Goal: Task Accomplishment & Management: Manage account settings

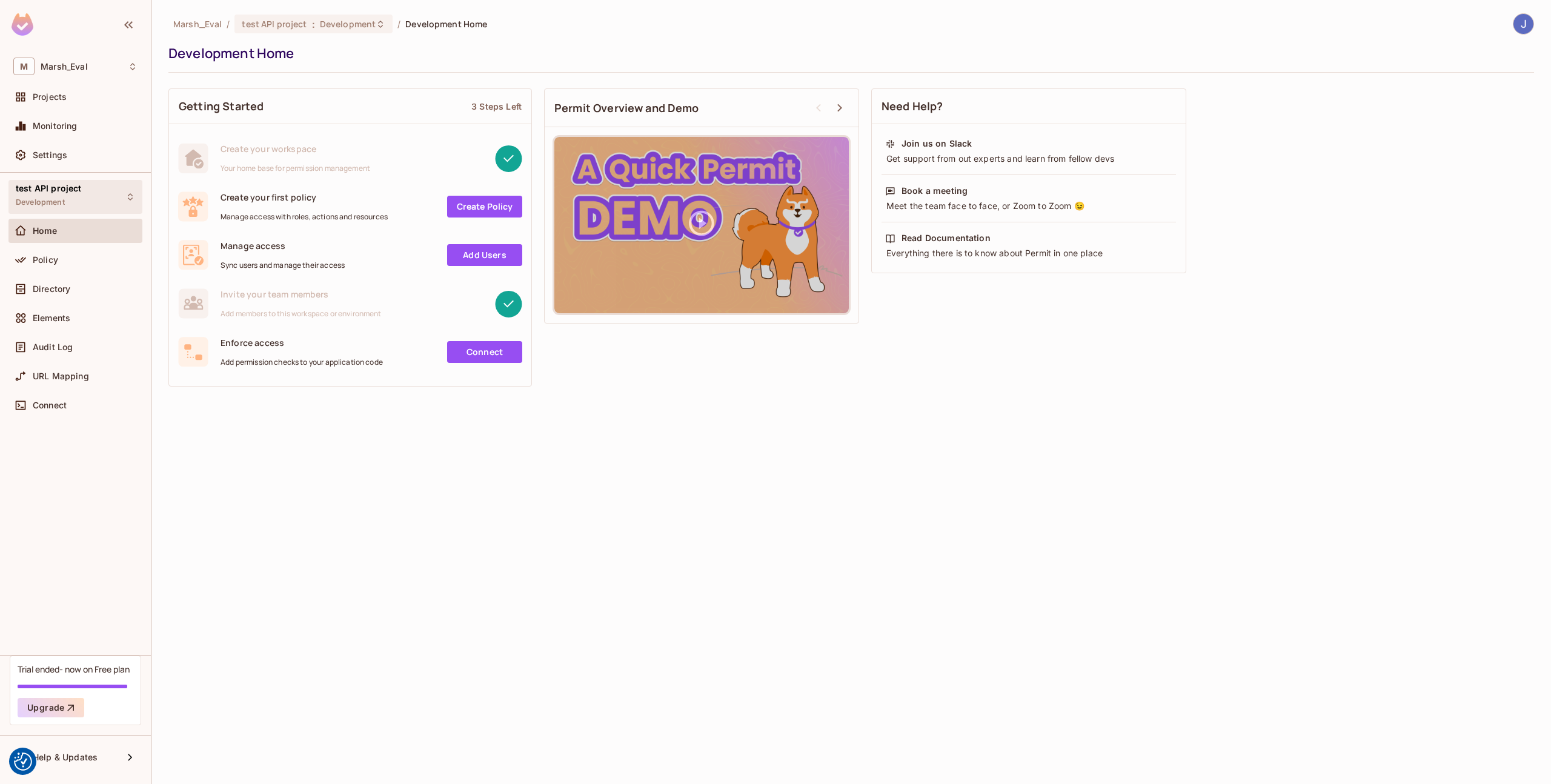
click at [52, 207] on span "Development" at bounding box center [40, 202] width 49 height 9
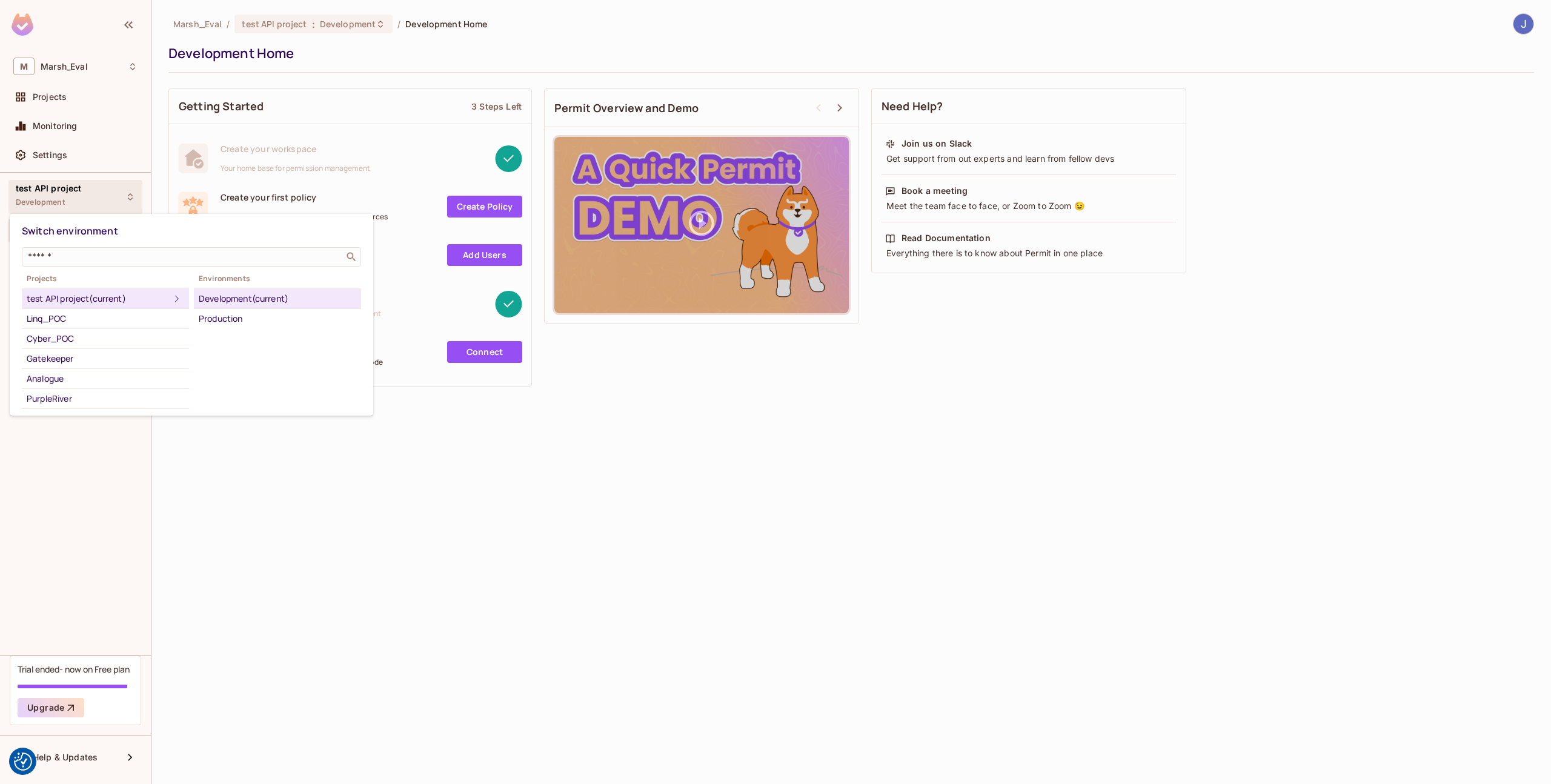
click at [332, 570] on div at bounding box center [776, 392] width 1551 height 784
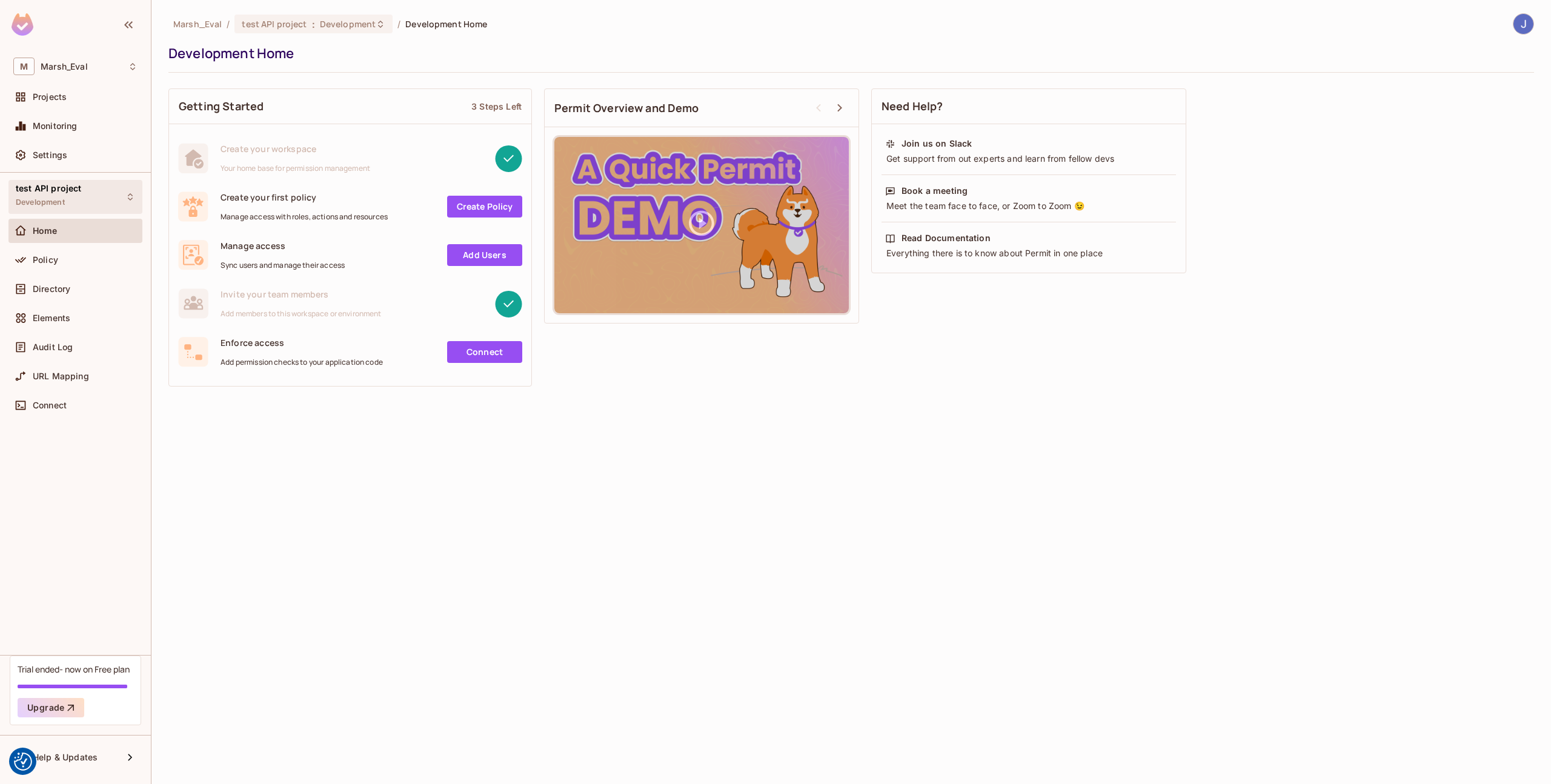
click at [78, 182] on div "test API project Development" at bounding box center [76, 197] width 134 height 33
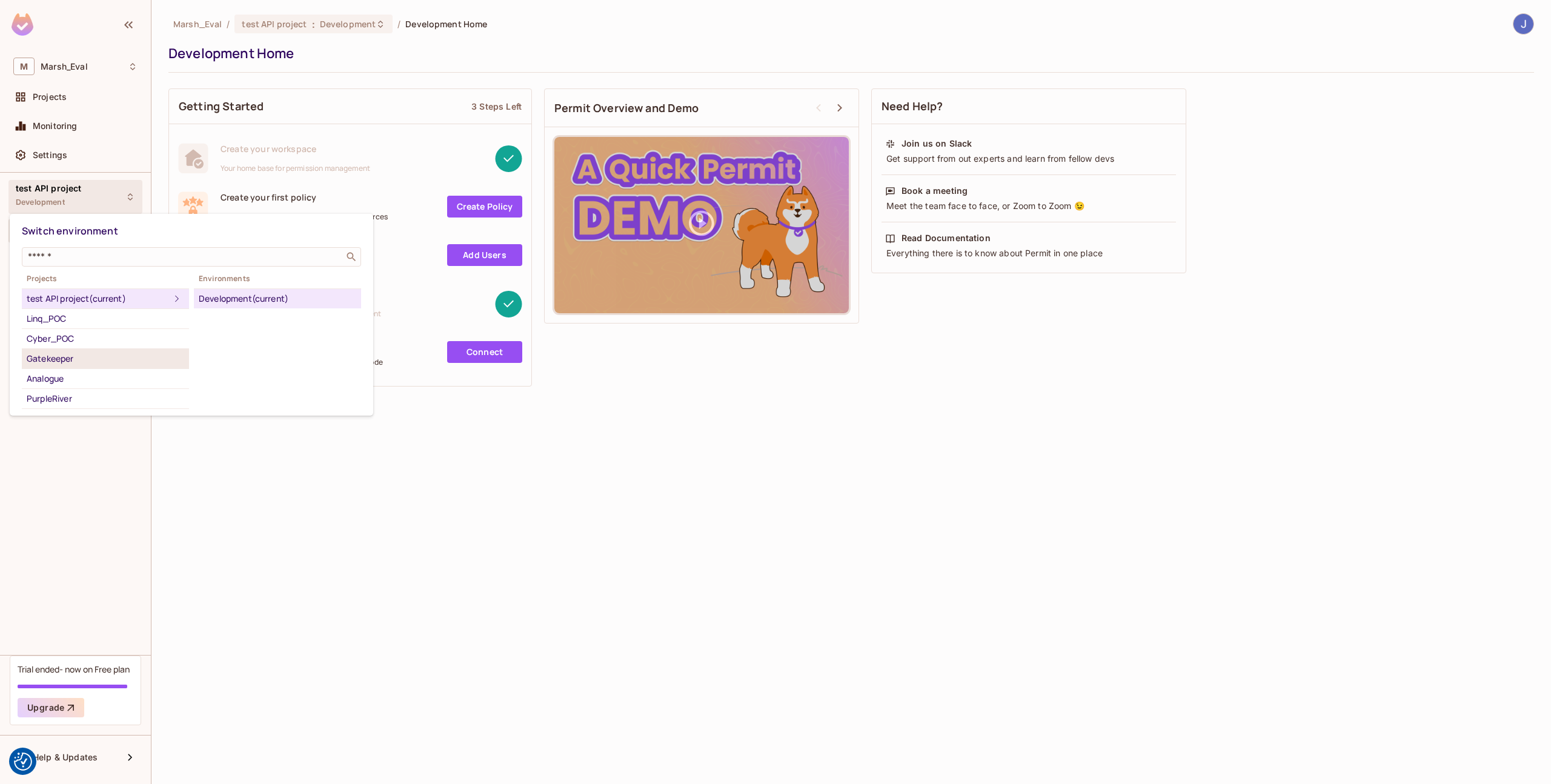
click at [89, 361] on div "Gatekeeper" at bounding box center [105, 358] width 157 height 15
click at [218, 292] on div "Development" at bounding box center [277, 298] width 157 height 15
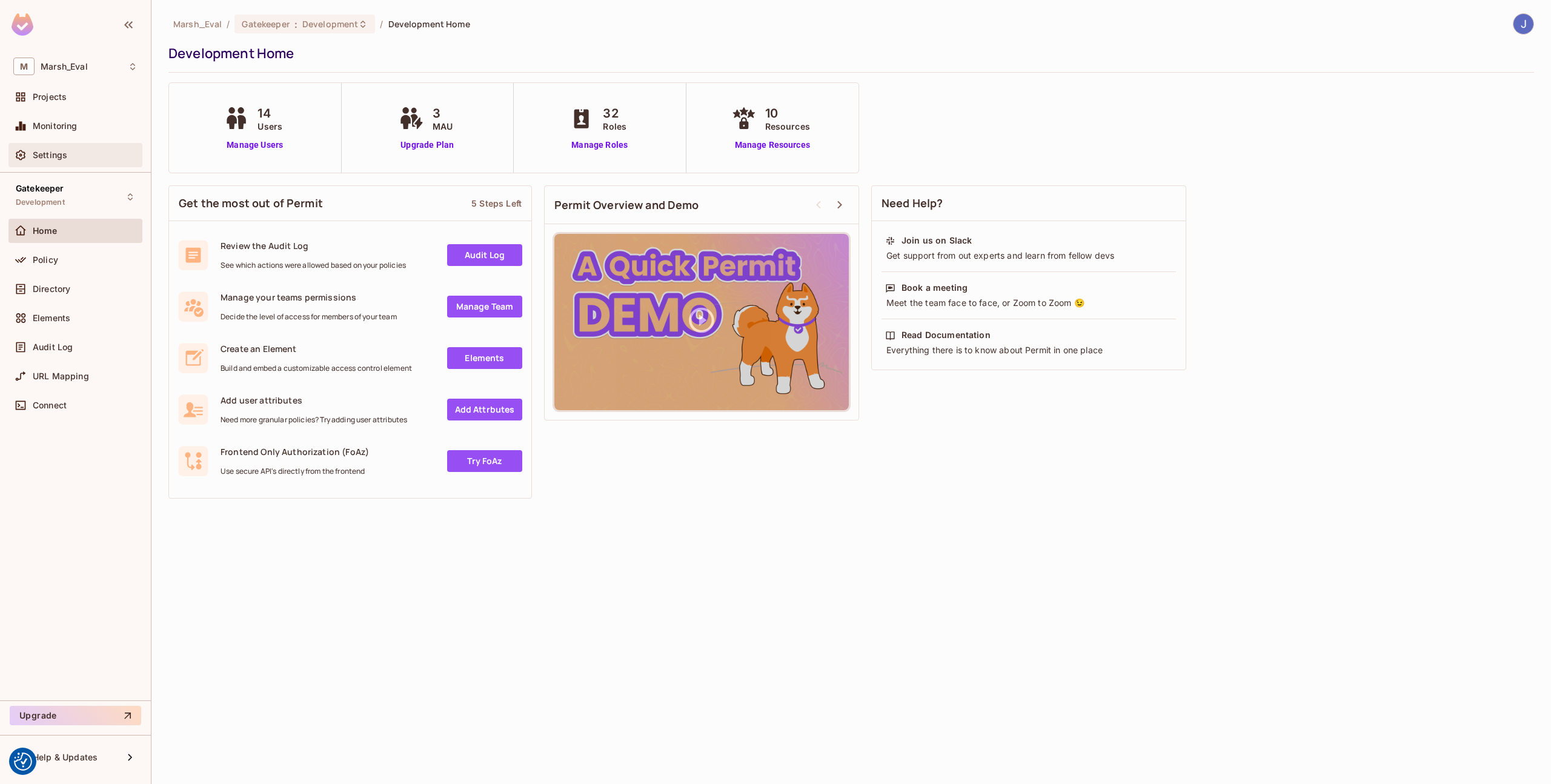
click at [71, 160] on div "Settings" at bounding box center [85, 155] width 105 height 9
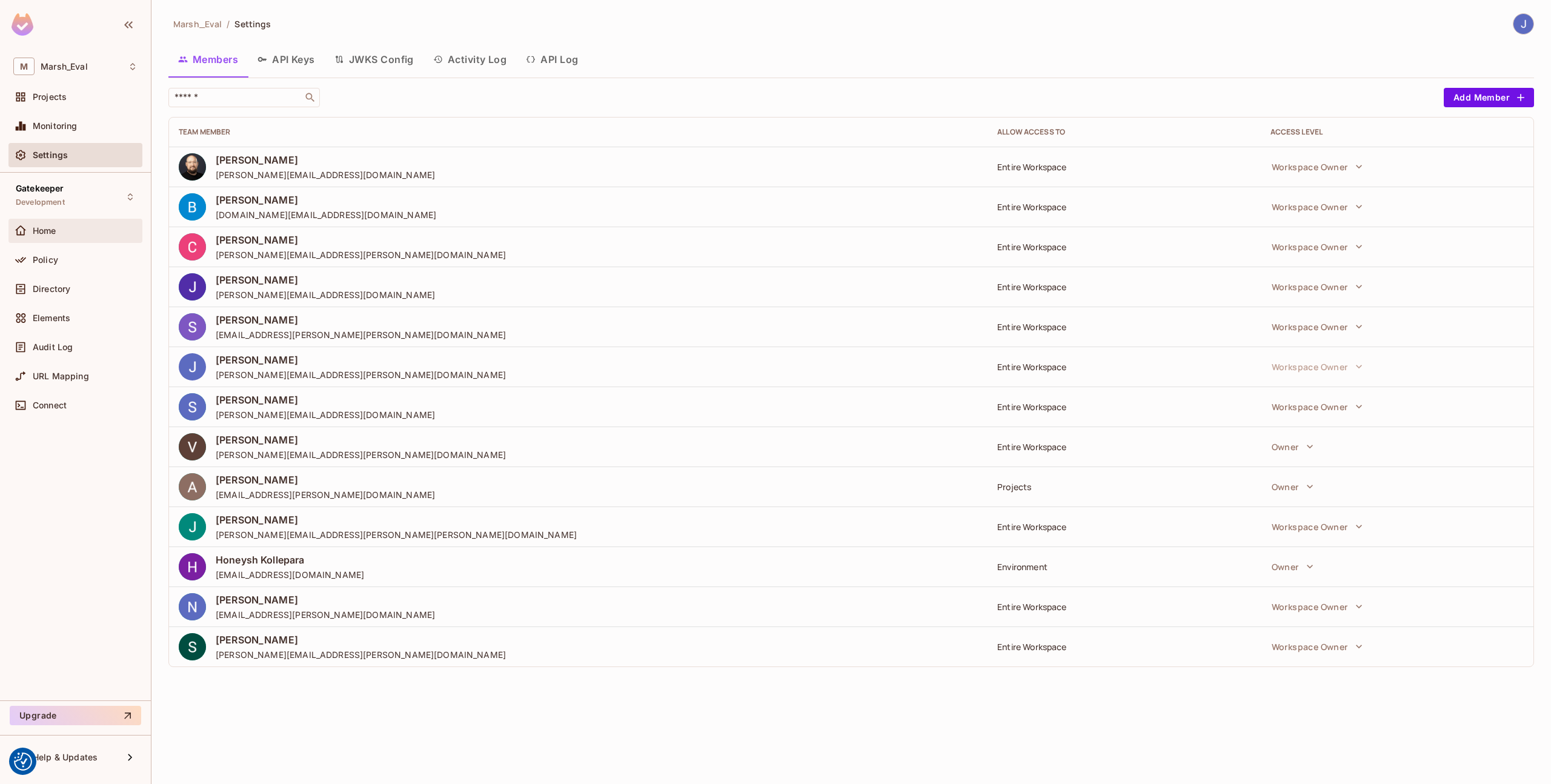
click at [46, 227] on span "Home" at bounding box center [45, 230] width 24 height 9
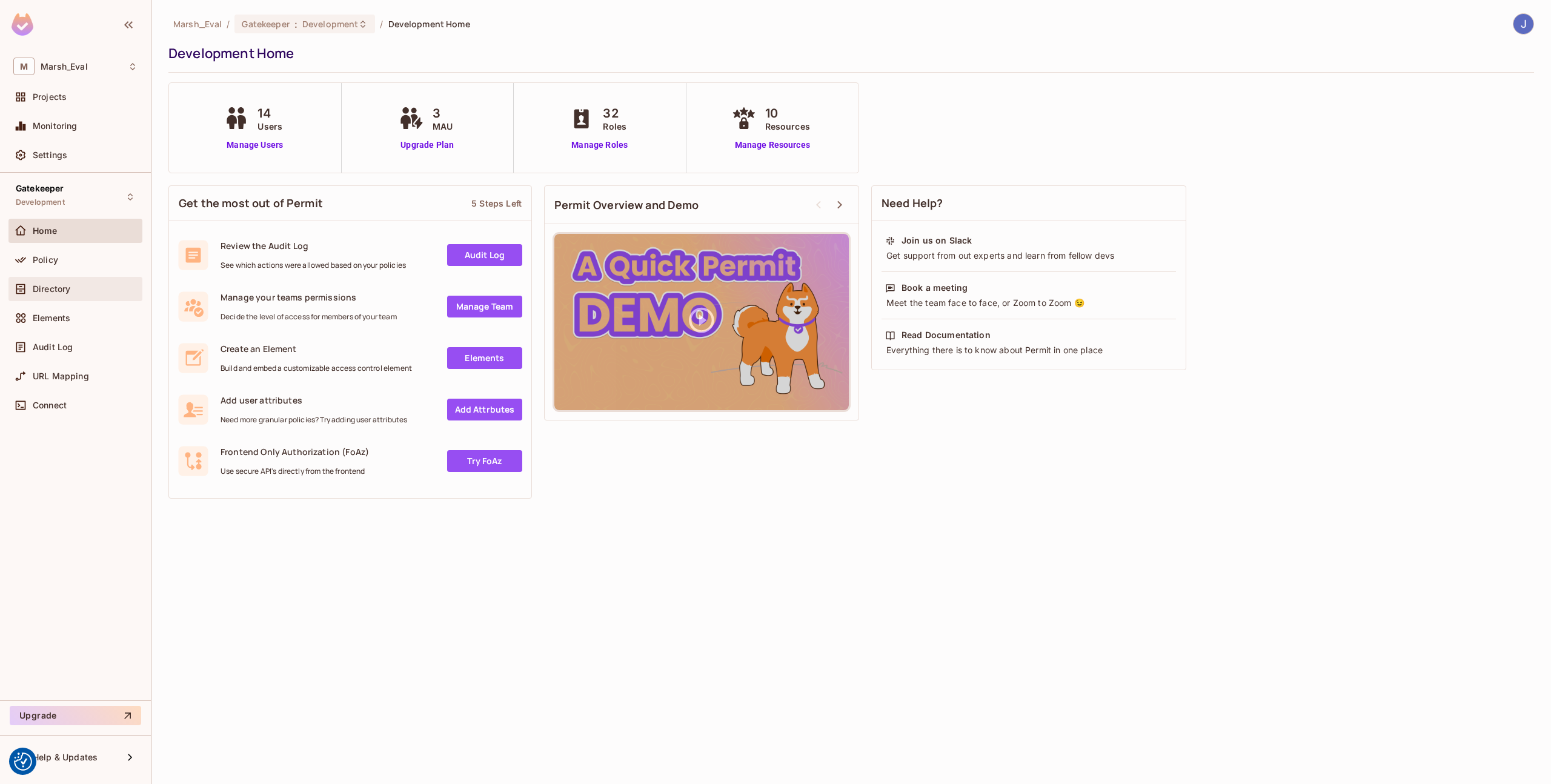
click at [82, 283] on div "Directory" at bounding box center [76, 289] width 125 height 15
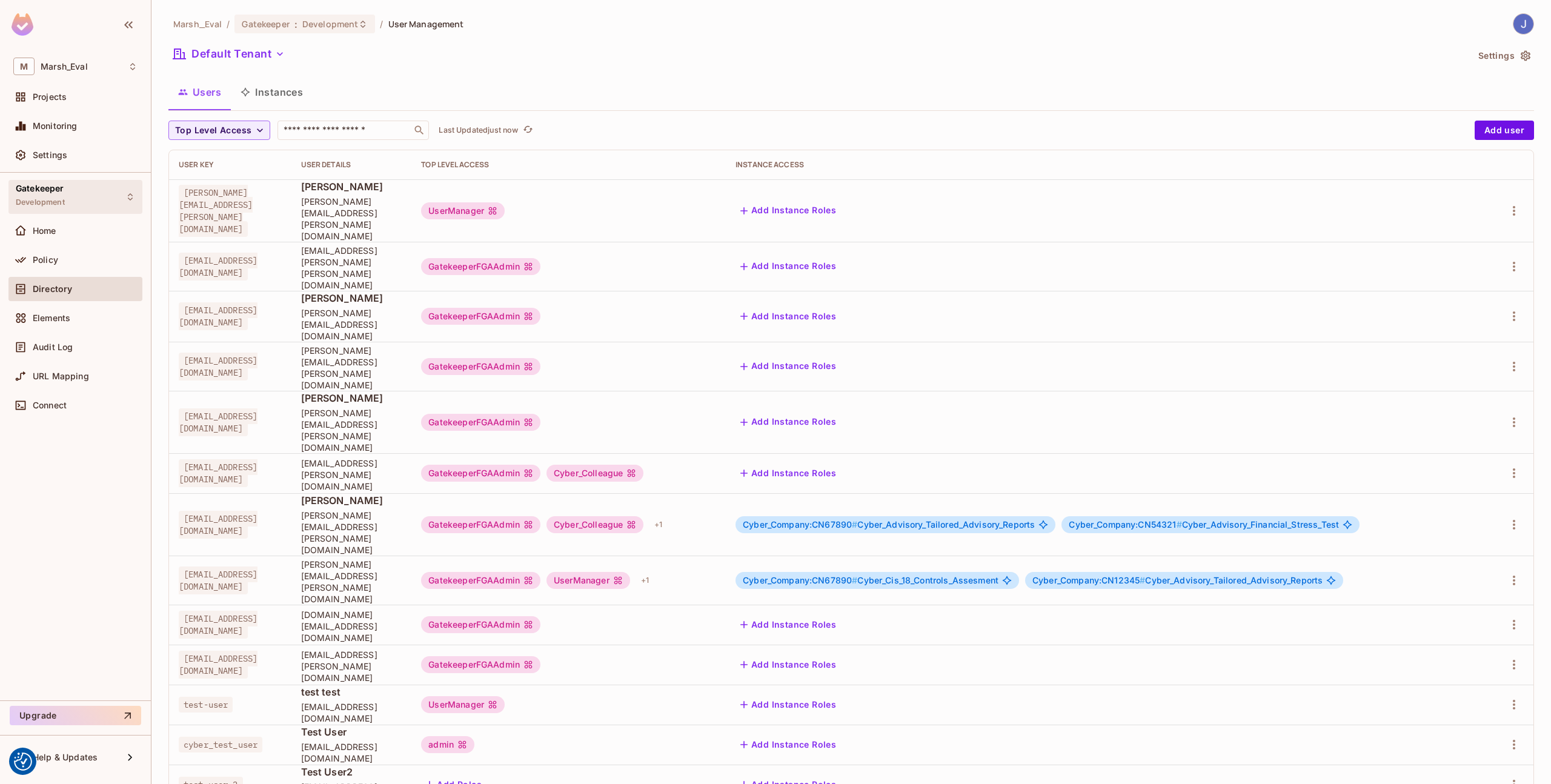
click at [80, 184] on div "Gatekeeper Development" at bounding box center [76, 197] width 134 height 33
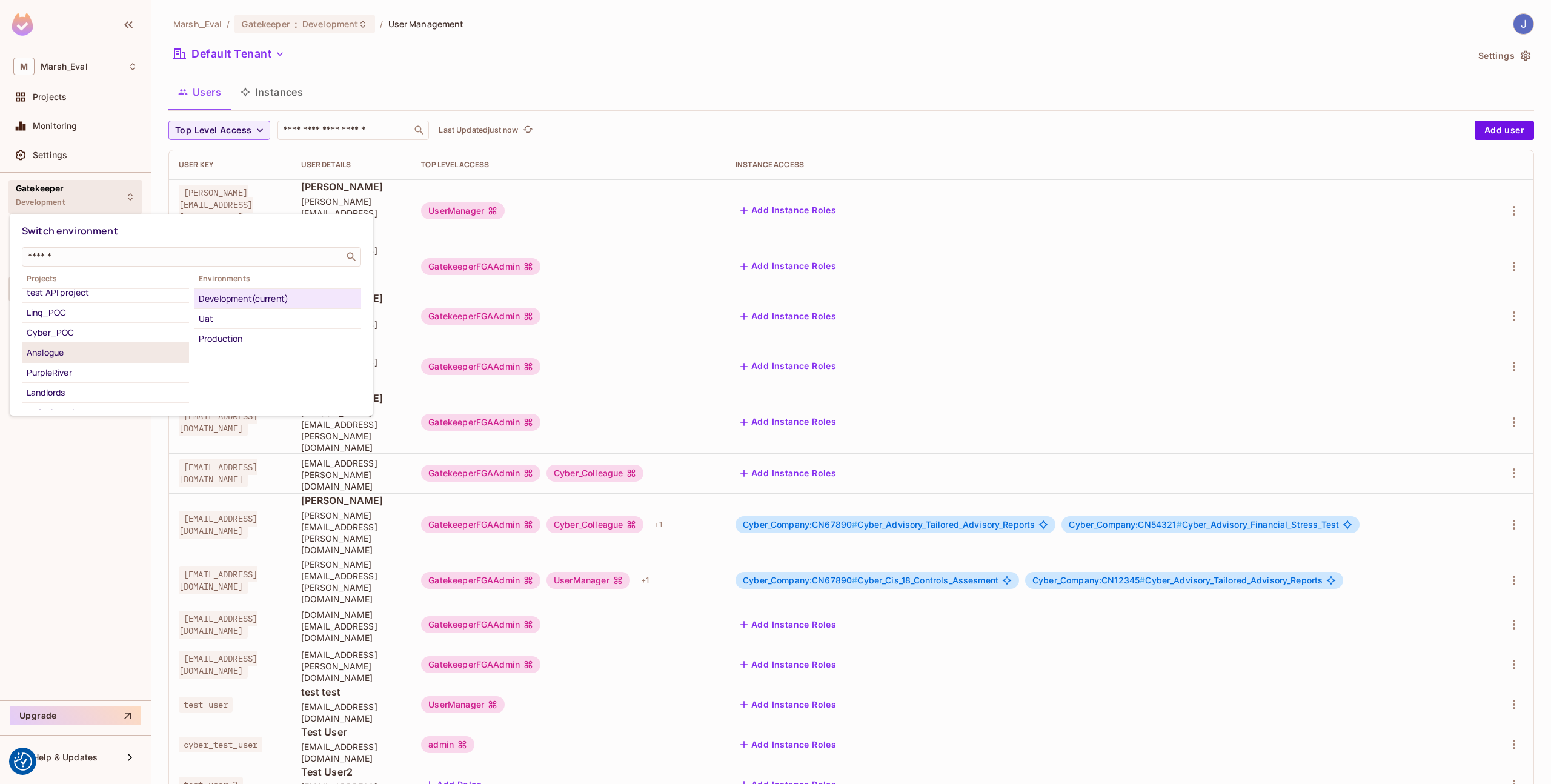
scroll to position [39, 0]
click at [79, 362] on div "PurpleRiver" at bounding box center [105, 360] width 157 height 15
click at [232, 301] on div "Development" at bounding box center [277, 298] width 157 height 15
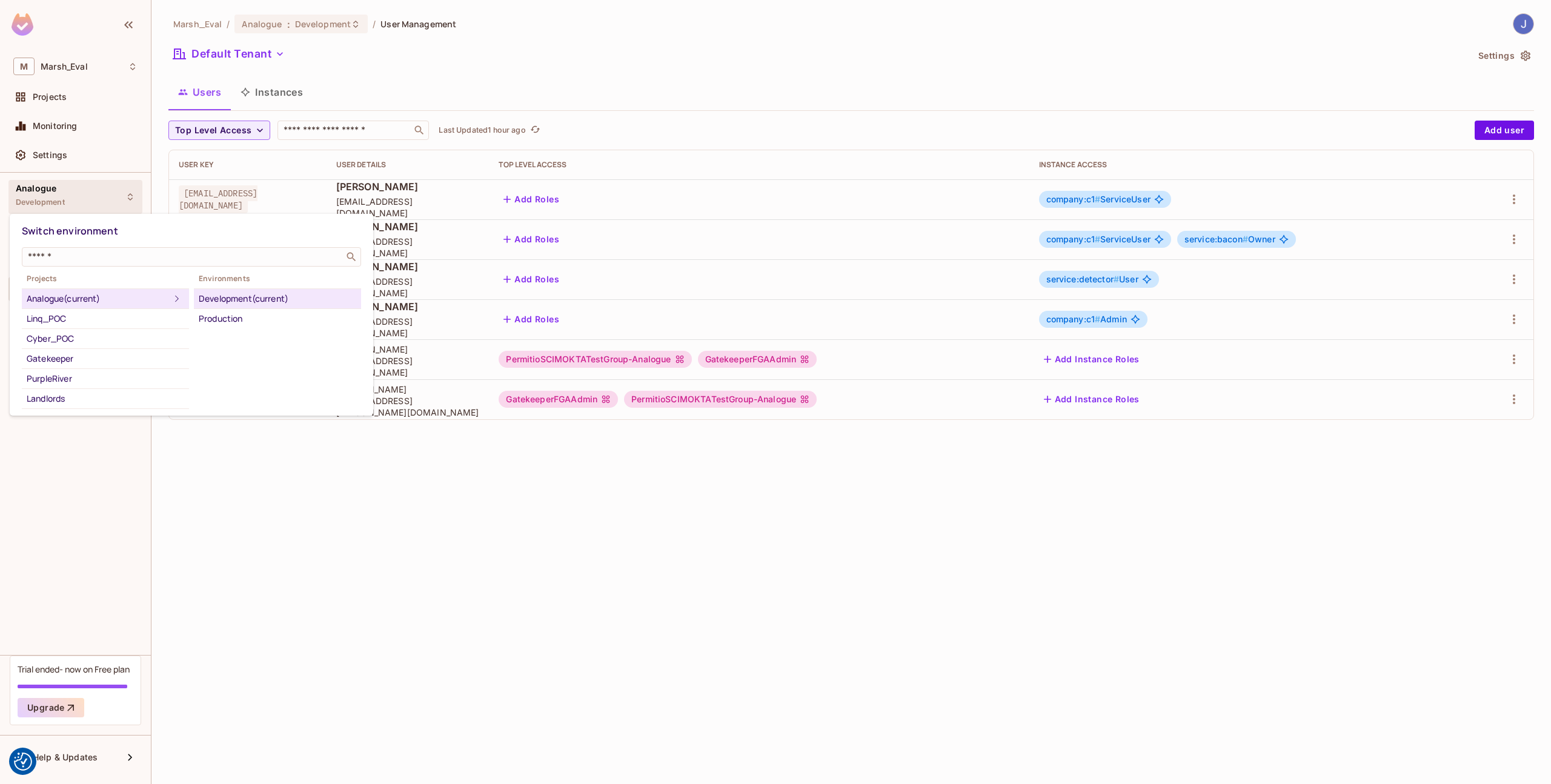
scroll to position [19, 0]
click at [338, 530] on div at bounding box center [776, 392] width 1551 height 784
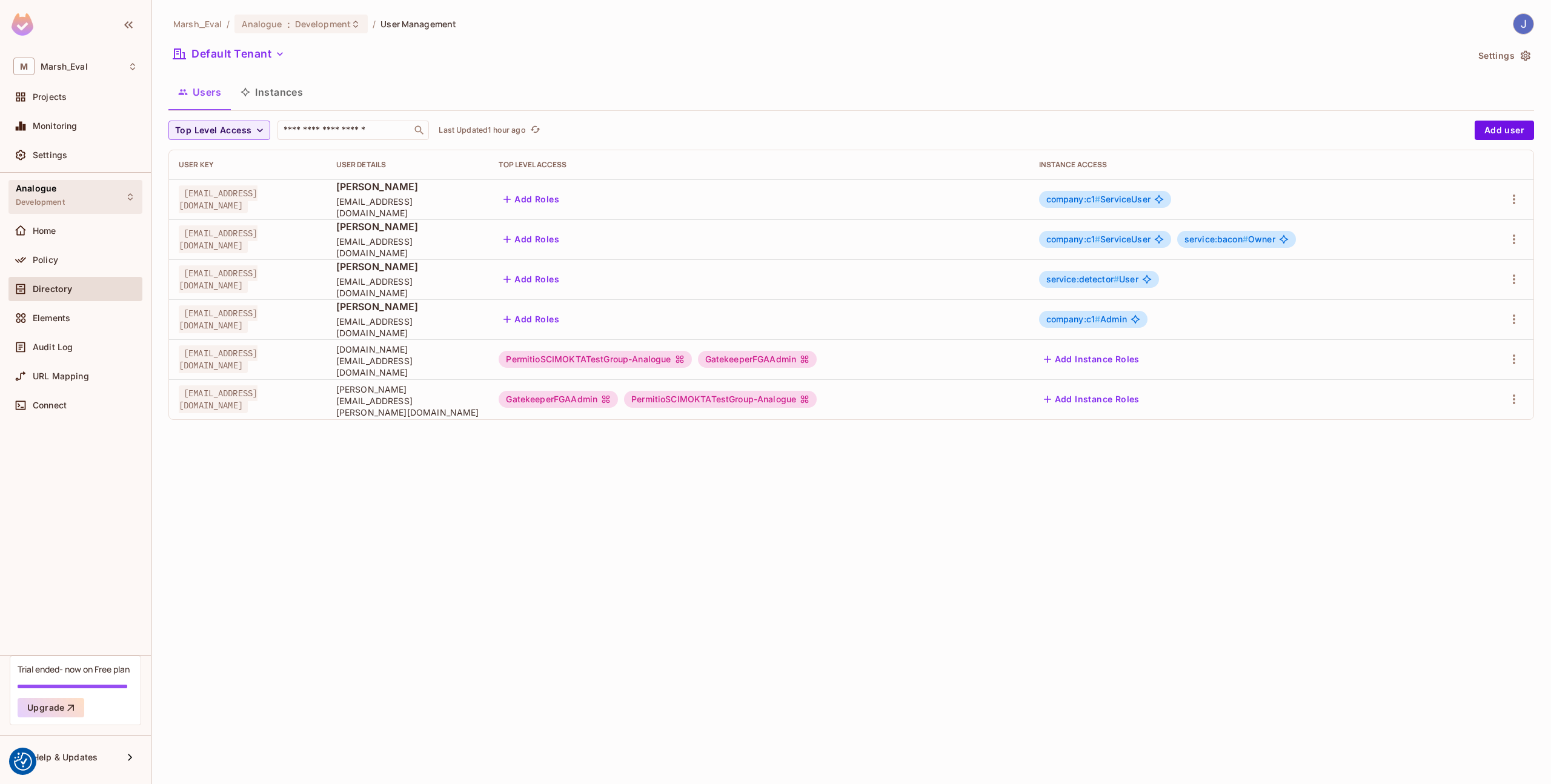
click at [104, 199] on div "Analogue Development" at bounding box center [76, 197] width 134 height 33
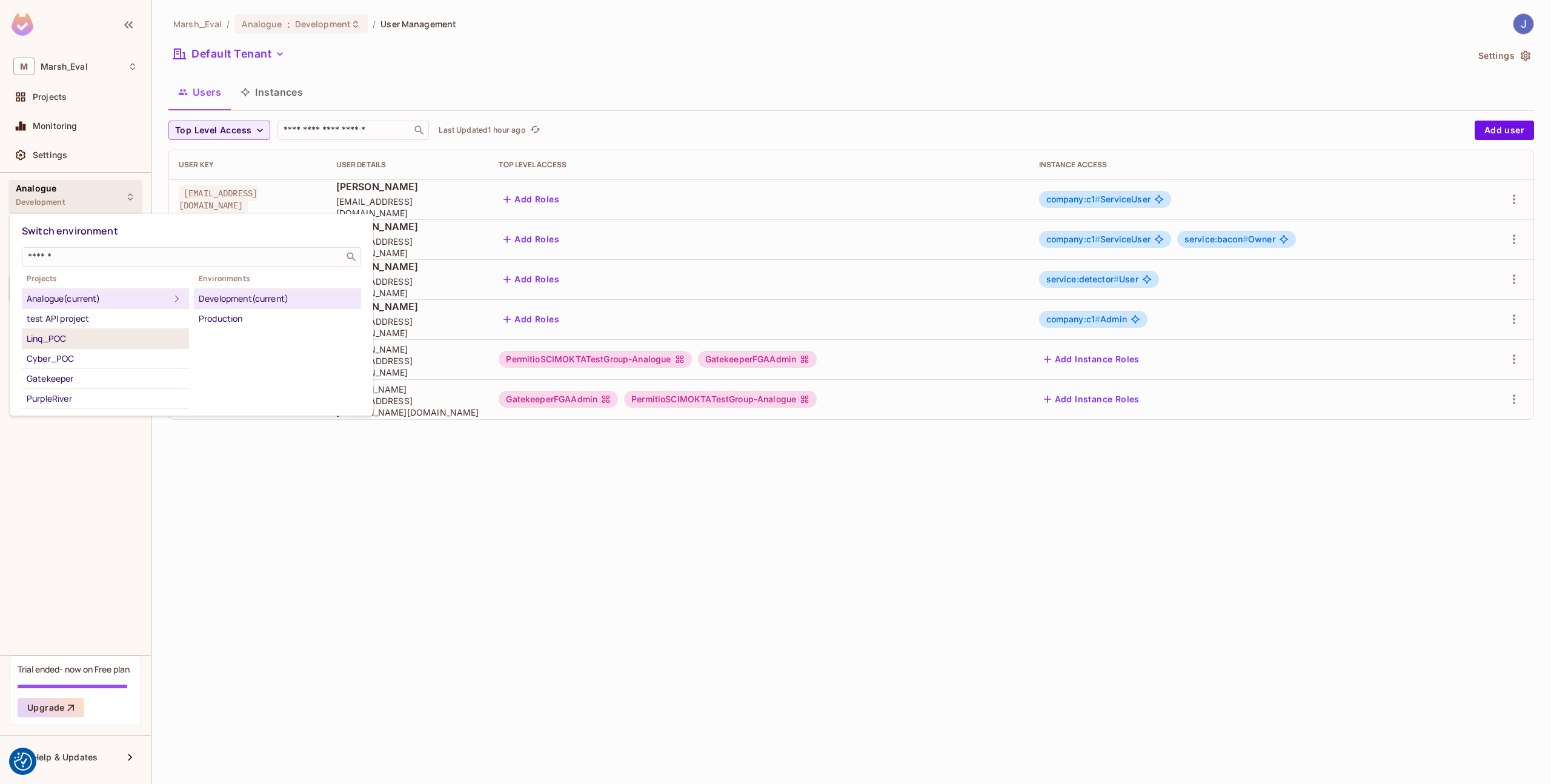
scroll to position [10, 0]
click at [99, 390] on div "PurpleRiver" at bounding box center [105, 388] width 157 height 15
click at [216, 289] on li "Development" at bounding box center [277, 299] width 167 height 20
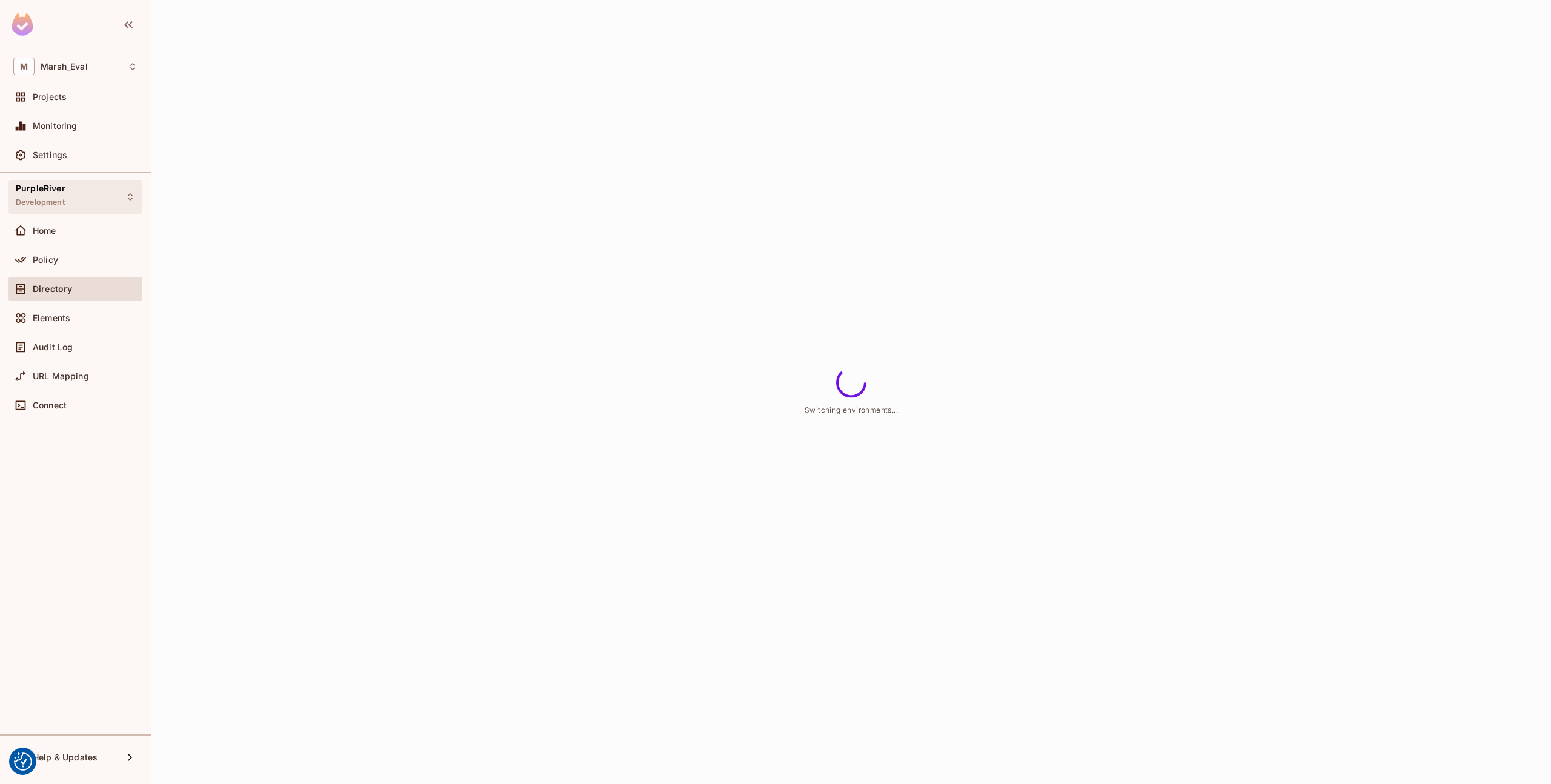
click at [54, 190] on span "PurpleRiver" at bounding box center [40, 188] width 50 height 9
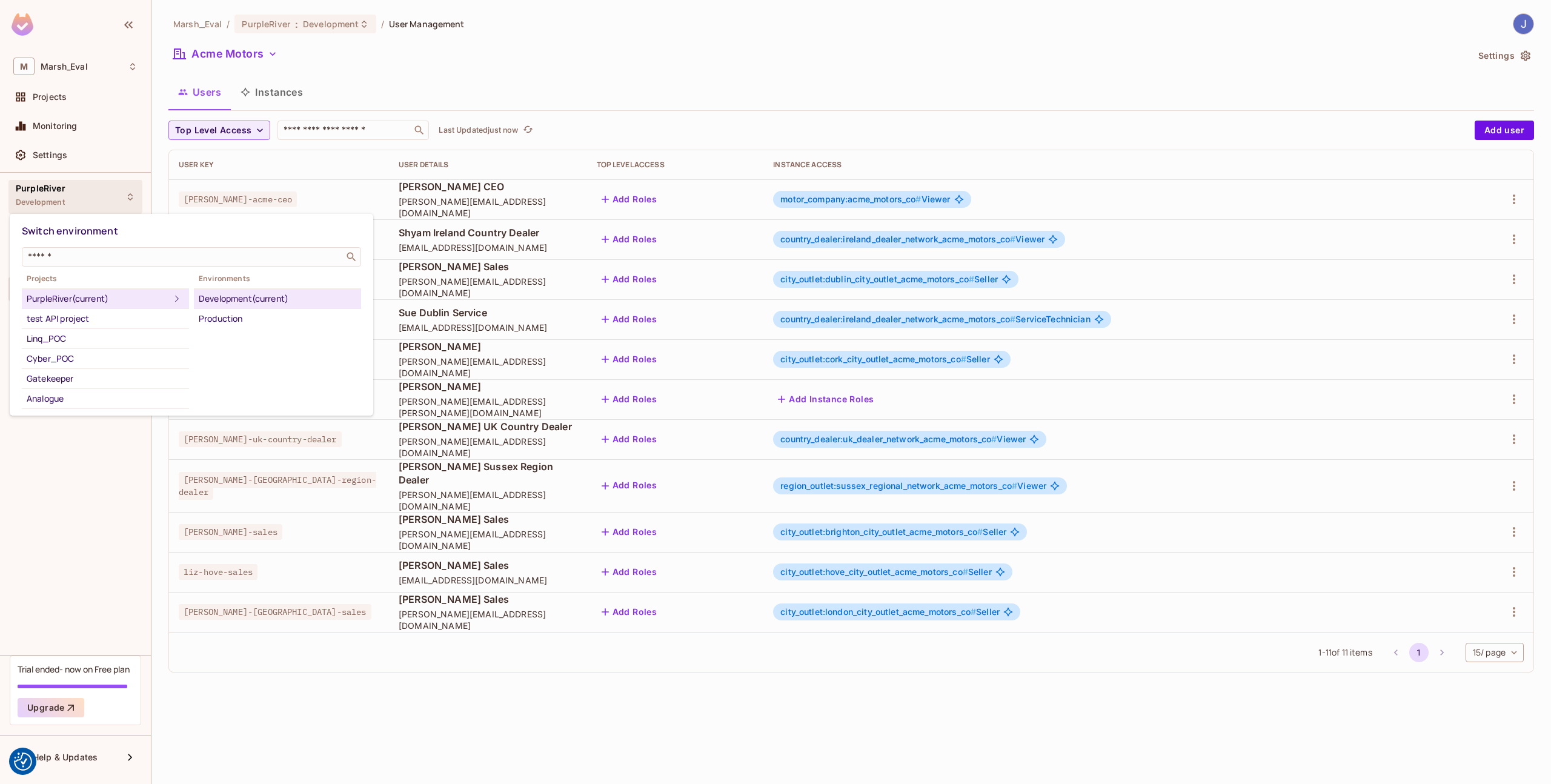
click at [258, 490] on div at bounding box center [776, 392] width 1551 height 784
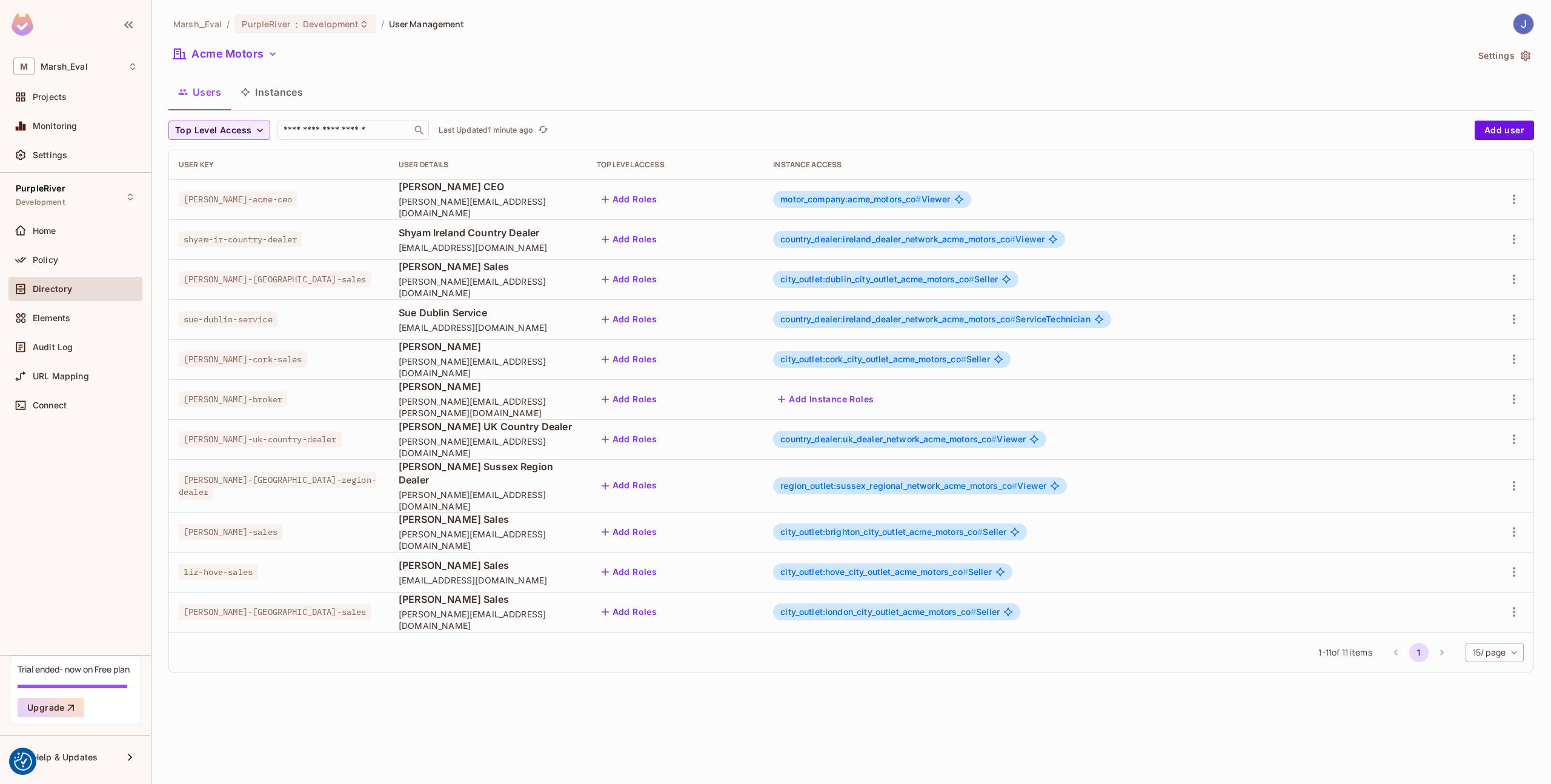
click at [570, 206] on span "[PERSON_NAME][EMAIL_ADDRESS][DOMAIN_NAME]" at bounding box center [488, 207] width 179 height 23
click at [1510, 205] on icon "button" at bounding box center [1514, 199] width 15 height 15
click at [1454, 222] on div "Edit" at bounding box center [1450, 228] width 16 height 12
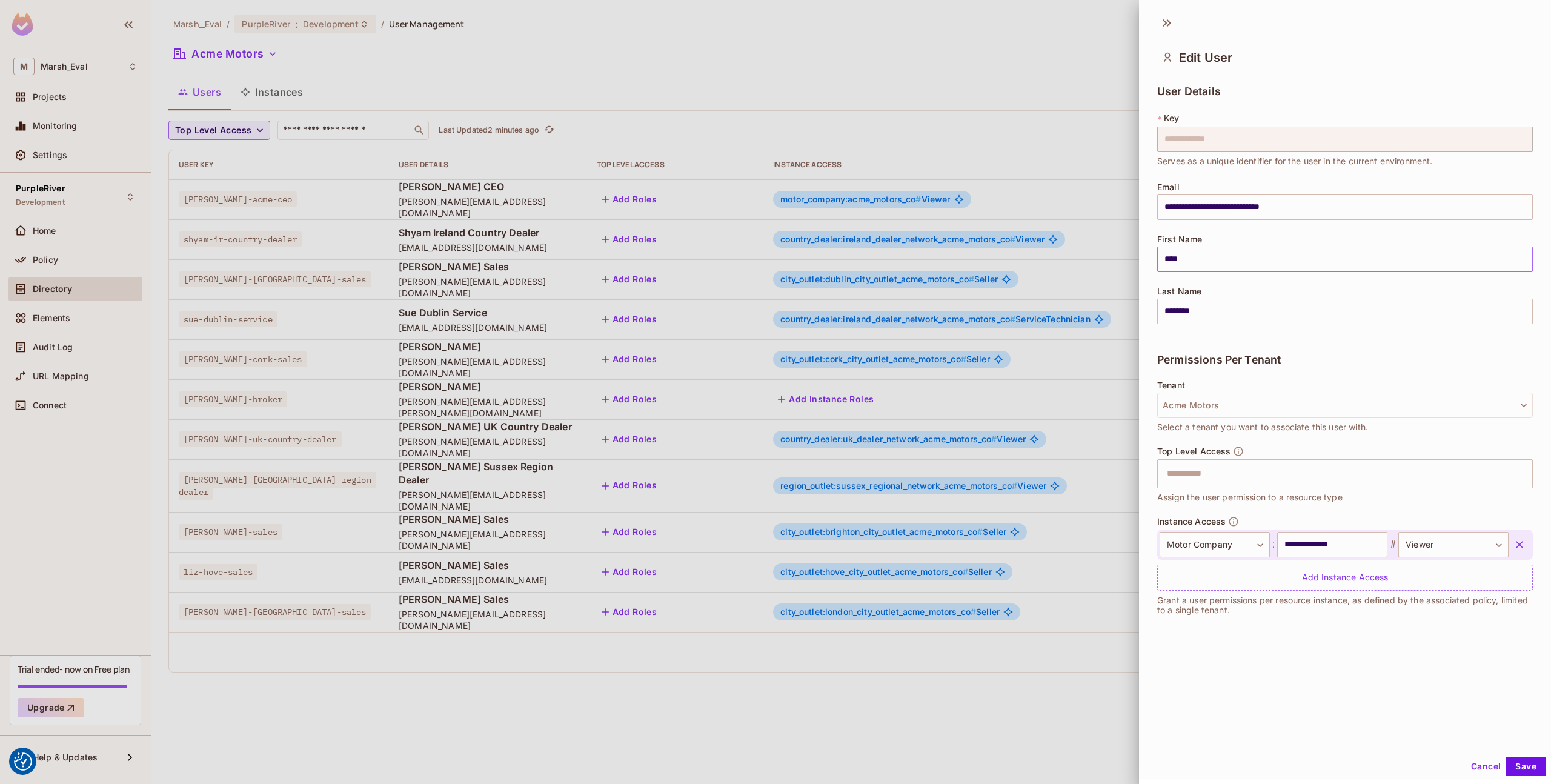
scroll to position [2, 0]
click at [1217, 409] on button "Acme Motors" at bounding box center [1345, 404] width 375 height 26
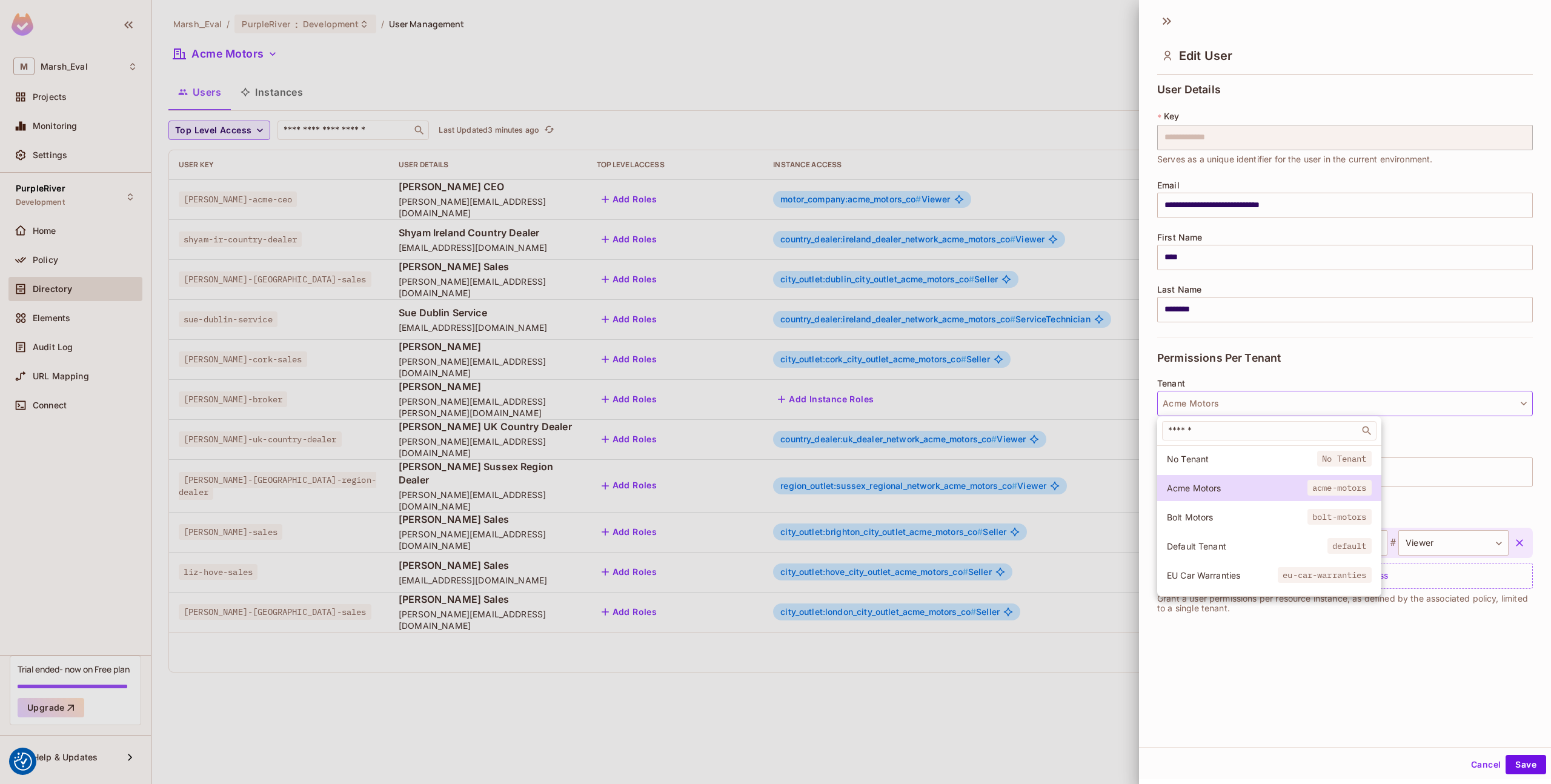
click at [1217, 409] on div at bounding box center [776, 392] width 1551 height 784
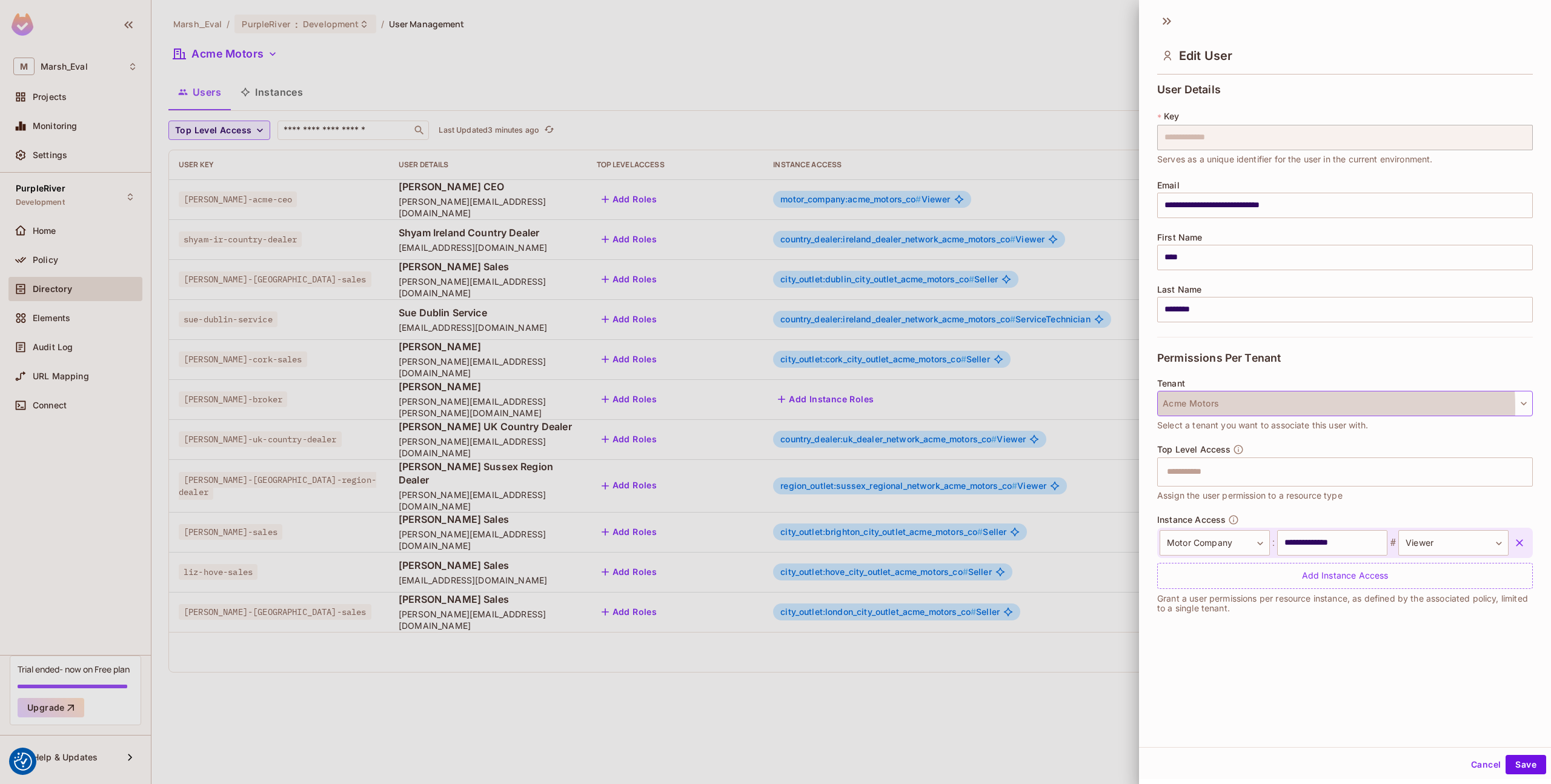
click at [1240, 408] on button "Acme Motors" at bounding box center [1345, 404] width 375 height 26
